Goal: Task Accomplishment & Management: Manage account settings

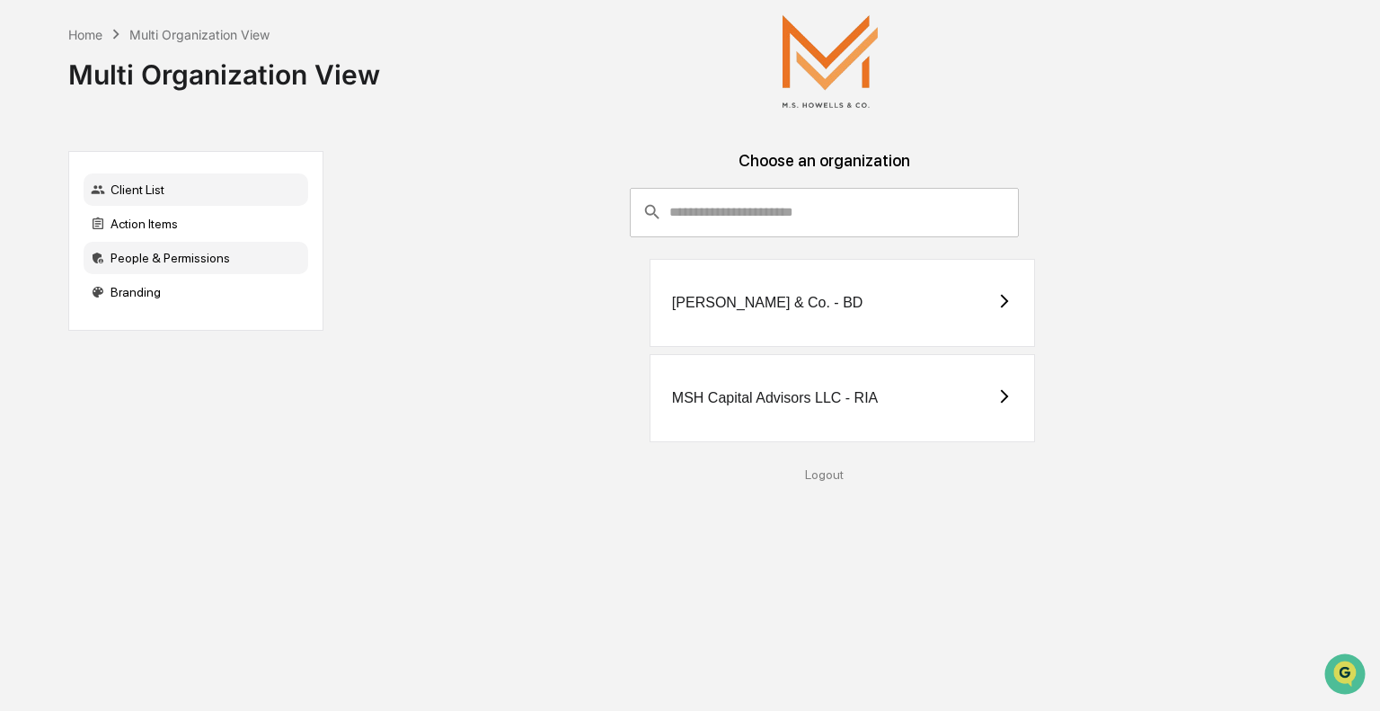
click at [155, 258] on div "People & Permissions" at bounding box center [196, 258] width 225 height 32
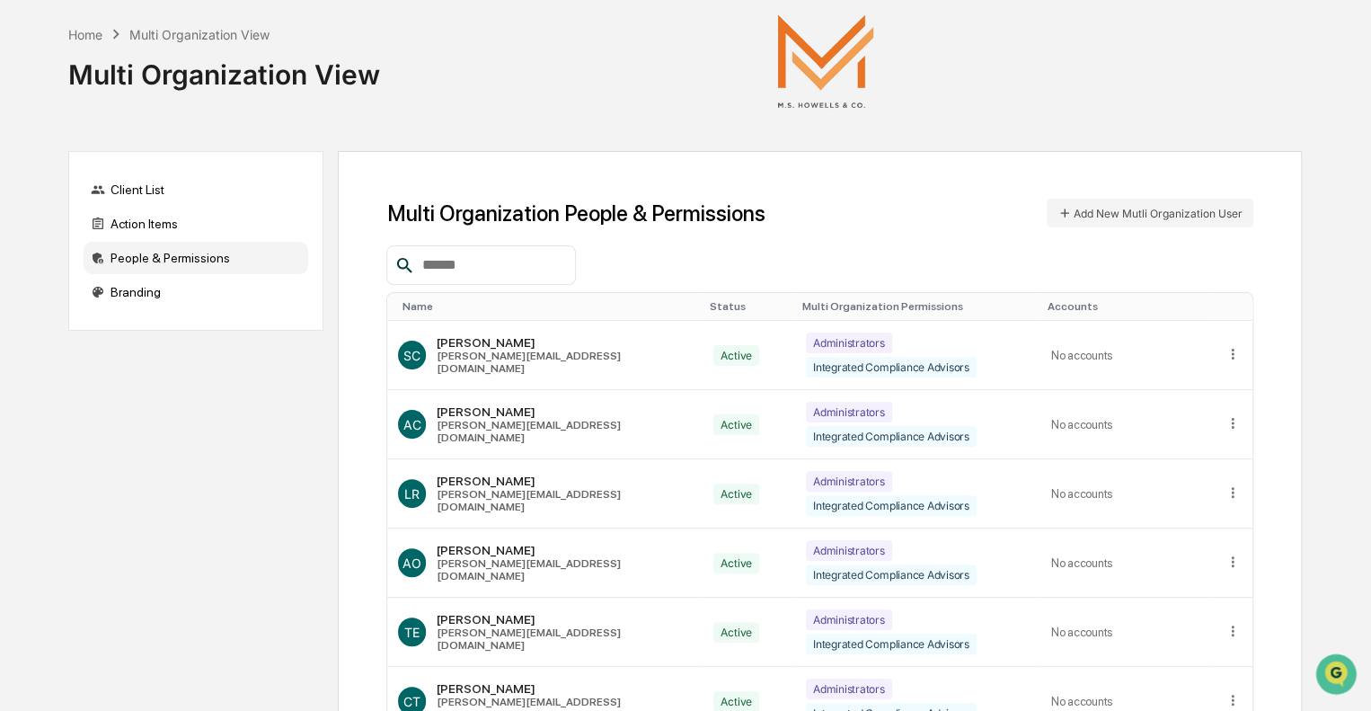
click at [466, 276] on input "text" at bounding box center [491, 264] width 153 height 23
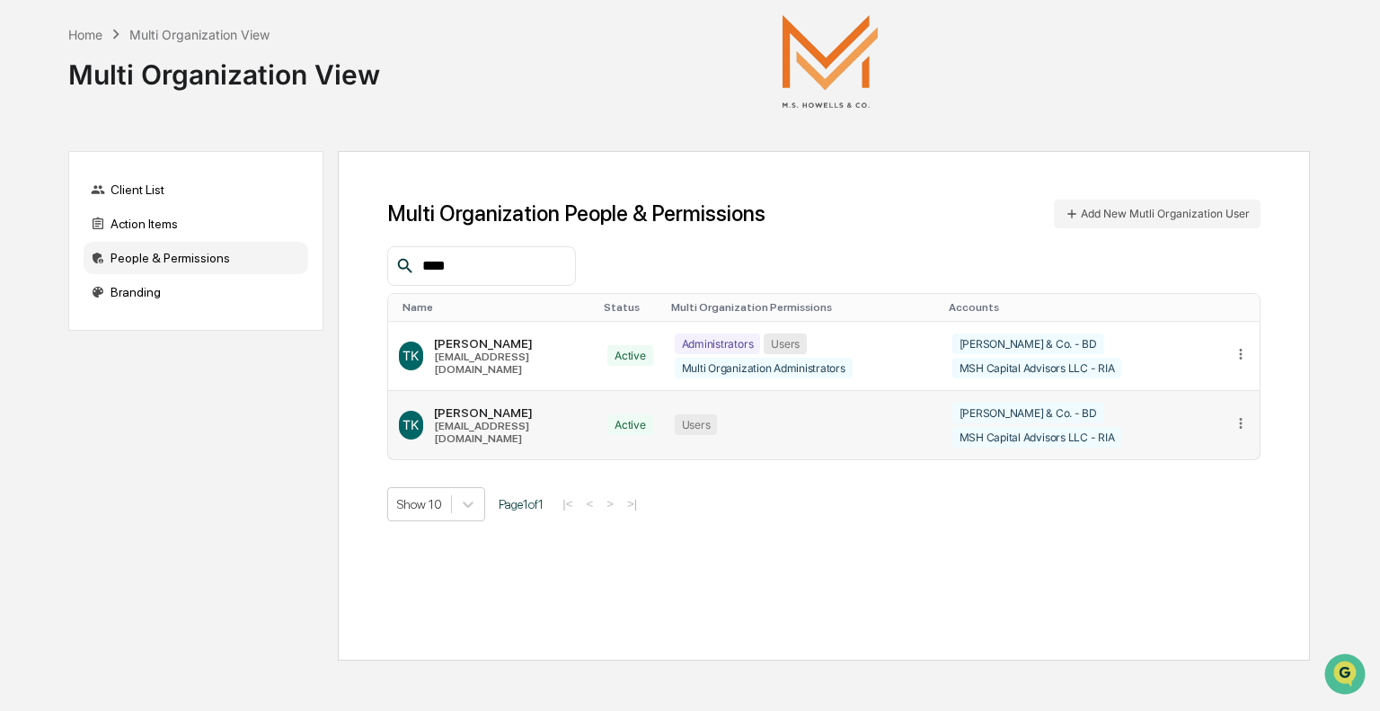
click at [1241, 415] on icon at bounding box center [1241, 423] width 17 height 17
click at [1191, 473] on div "Change Status" at bounding box center [1172, 481] width 126 height 17
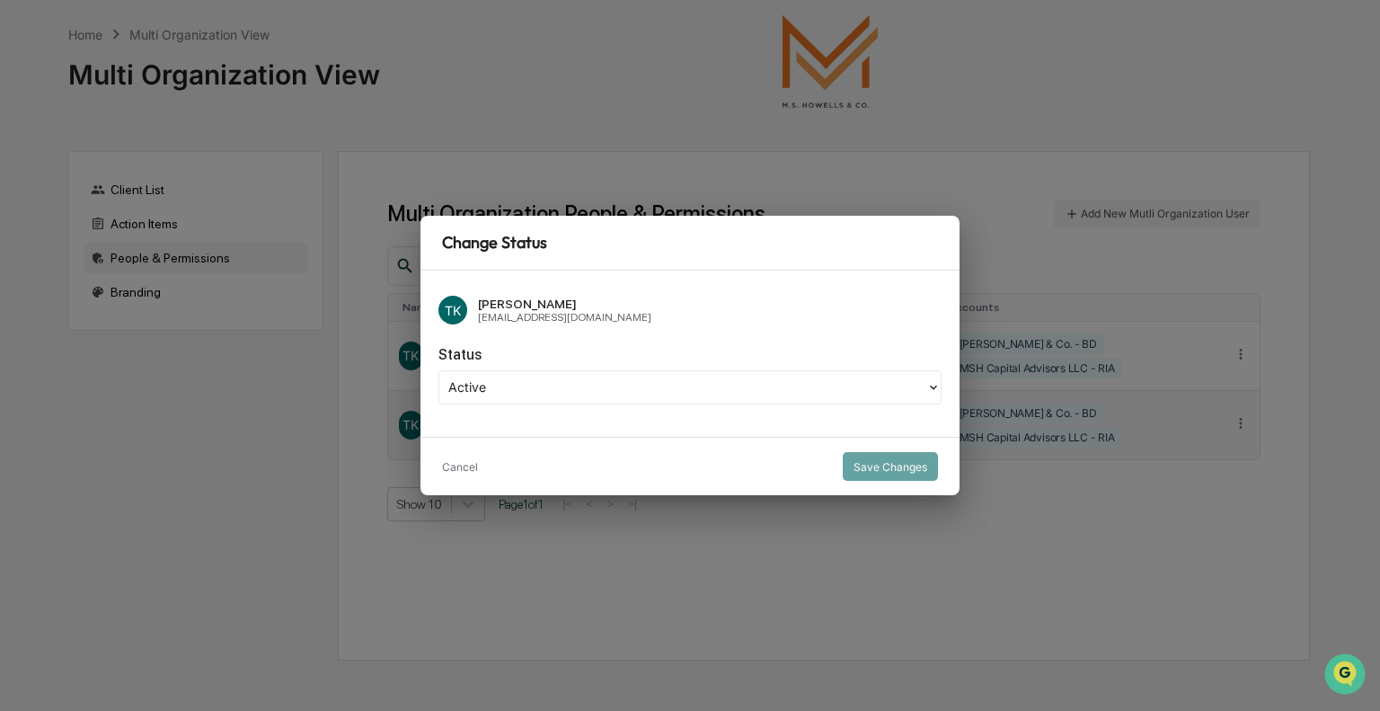
click at [489, 387] on div at bounding box center [682, 387] width 469 height 21
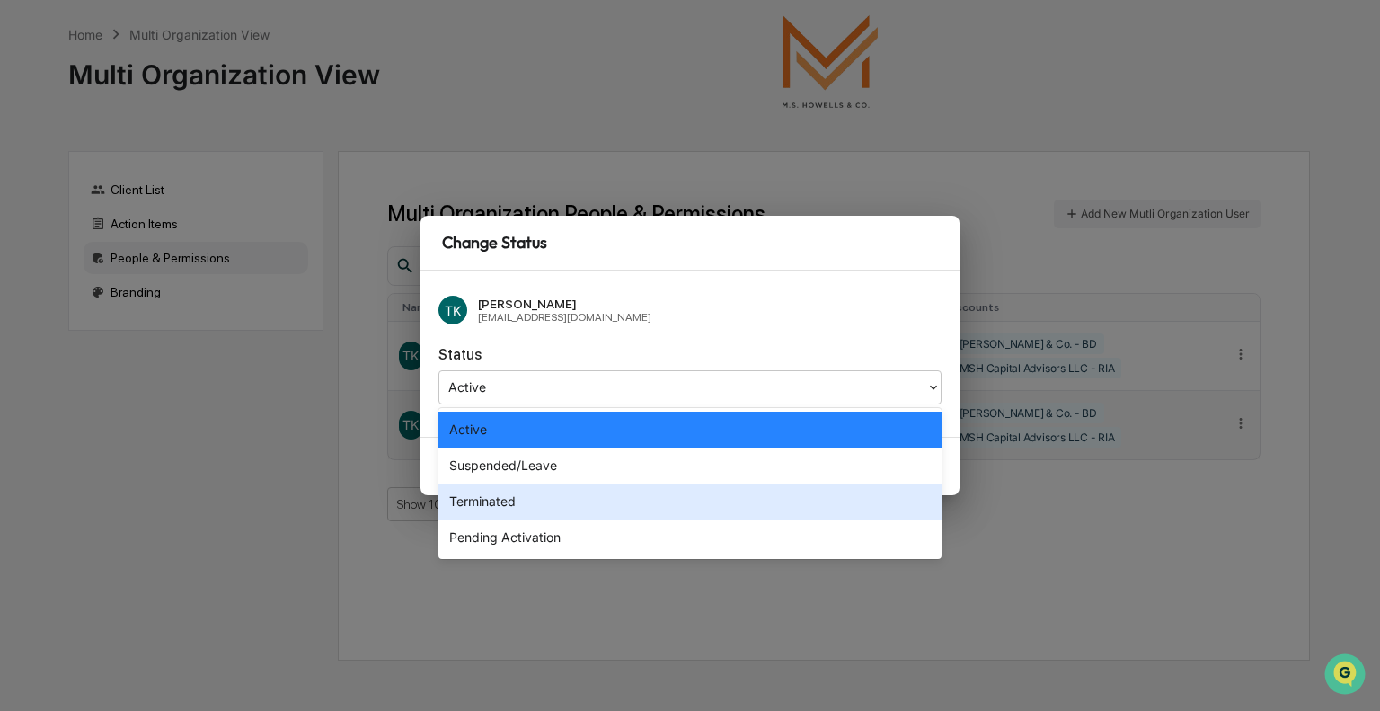
click at [499, 494] on div "Terminated" at bounding box center [689, 501] width 503 height 36
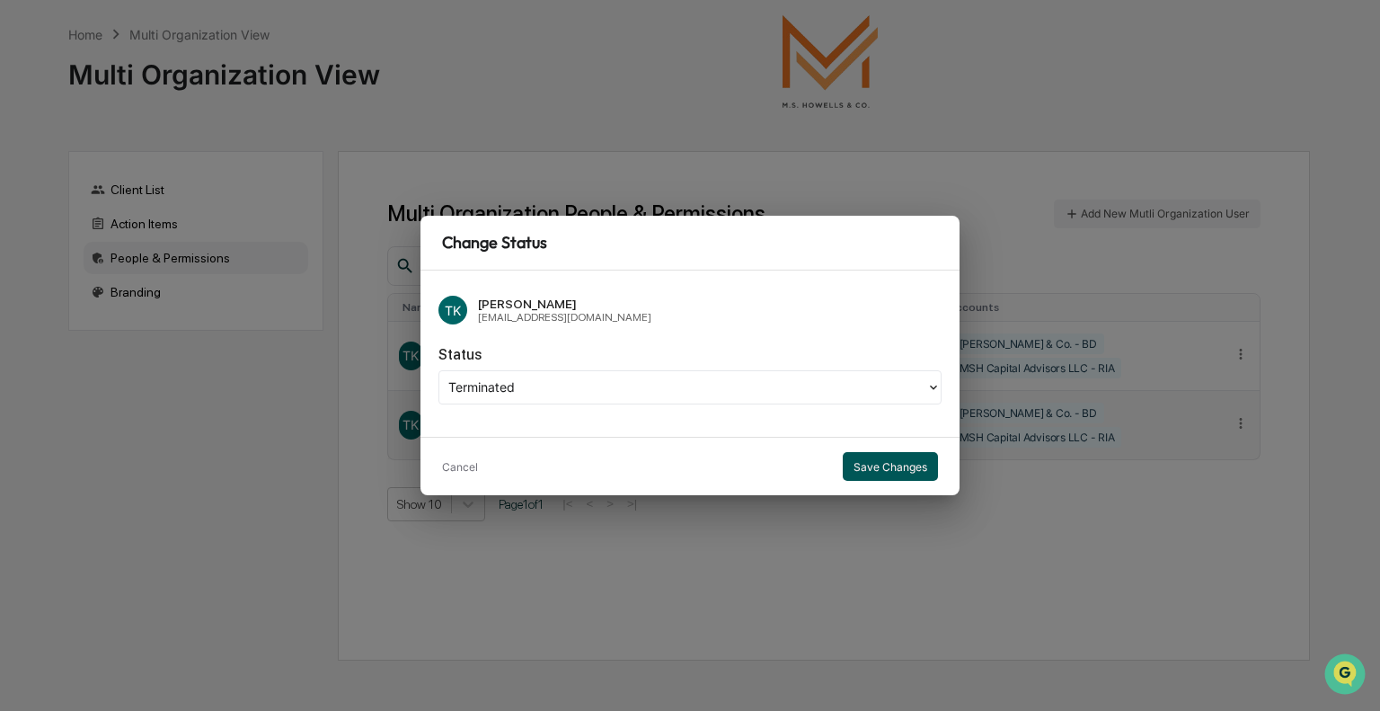
click at [887, 470] on button "Save Changes" at bounding box center [890, 466] width 95 height 29
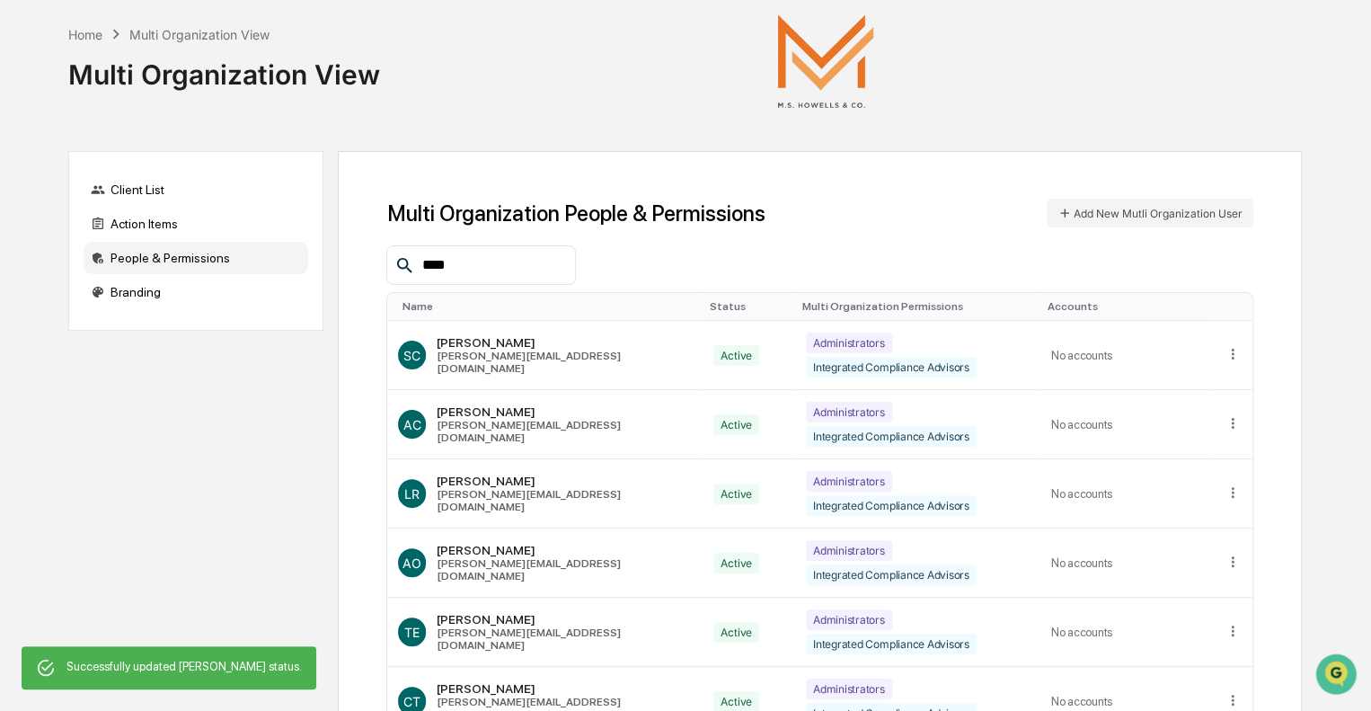
click at [489, 256] on input "****" at bounding box center [491, 264] width 153 height 23
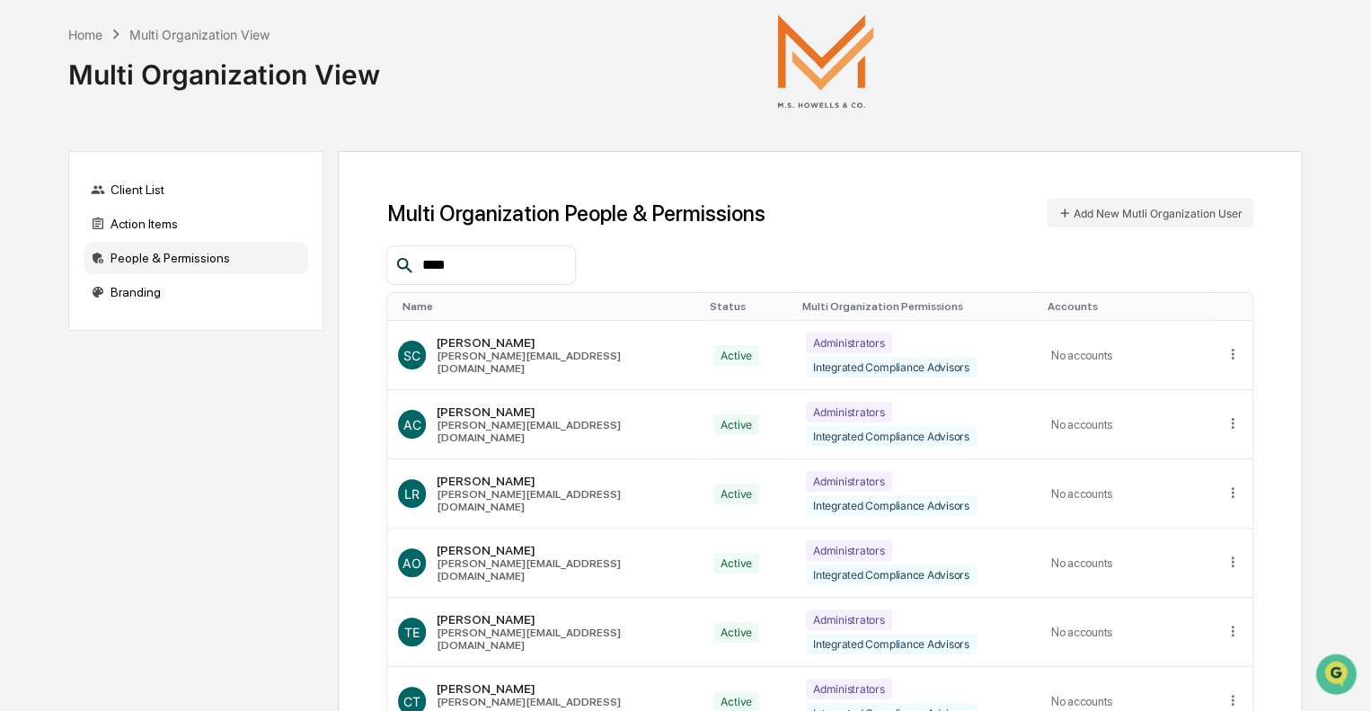
click at [162, 481] on div "Client List Action Items People & Permissions Branding Multi Organization Peopl…" at bounding box center [685, 627] width 1234 height 952
drag, startPoint x: 477, startPoint y: 265, endPoint x: 329, endPoint y: 261, distance: 148.3
click at [329, 261] on div "Client List Action Items People & Permissions Branding Multi Organization Peopl…" at bounding box center [685, 627] width 1234 height 952
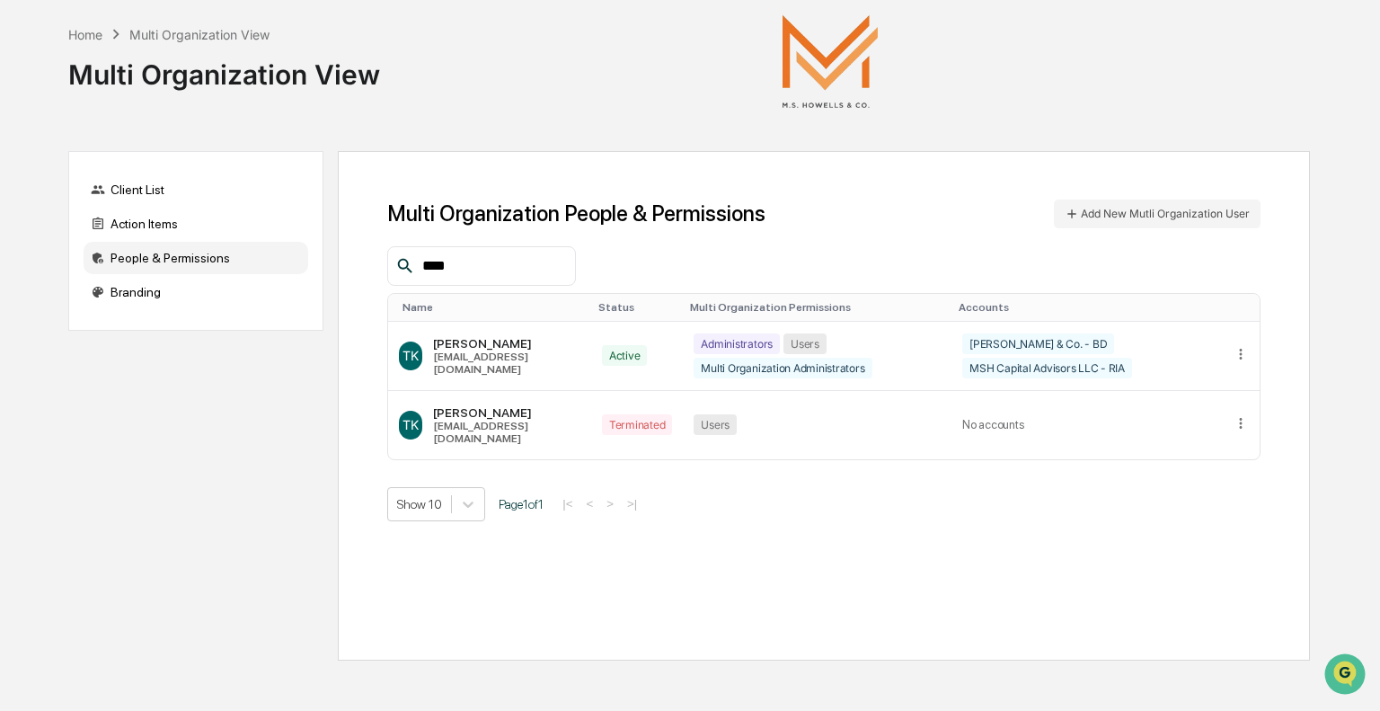
type input "****"
